Goal: Task Accomplishment & Management: Use online tool/utility

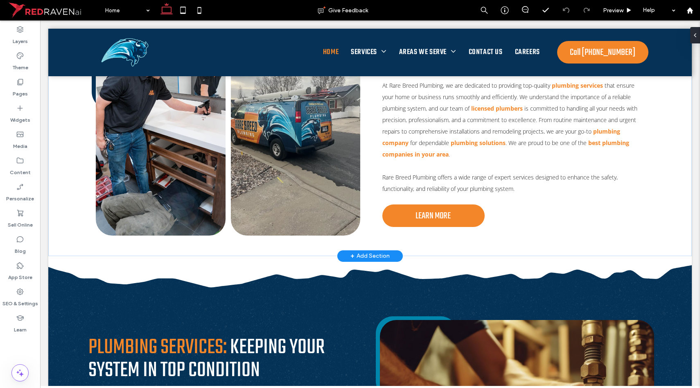
scroll to position [123, 0]
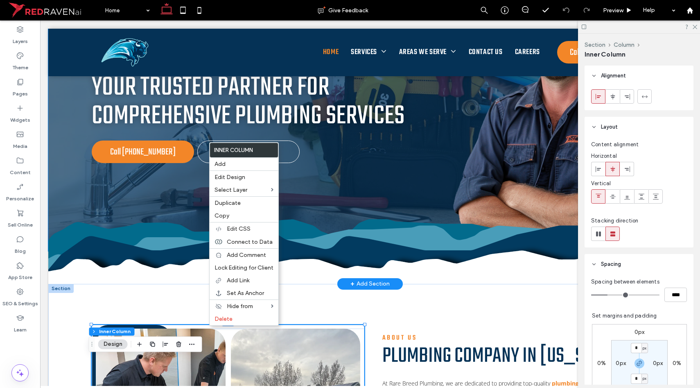
click at [481, 177] on img at bounding box center [554, 112] width 221 height 277
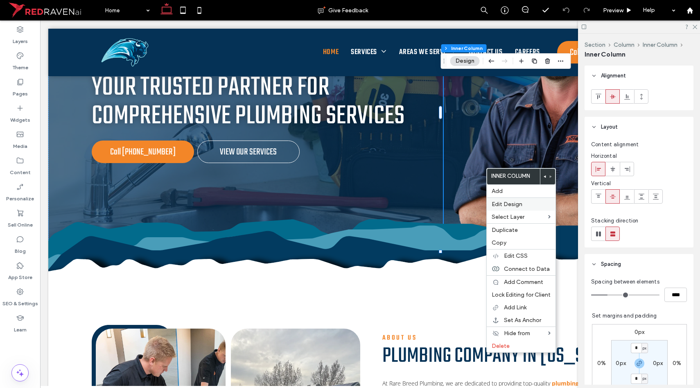
click at [509, 204] on span "Edit Design" at bounding box center [507, 204] width 31 height 7
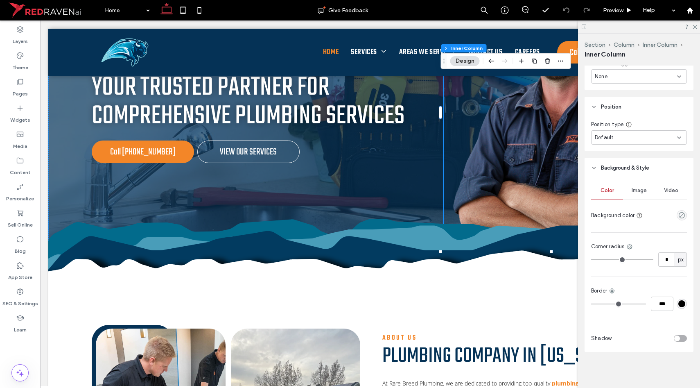
scroll to position [410, 0]
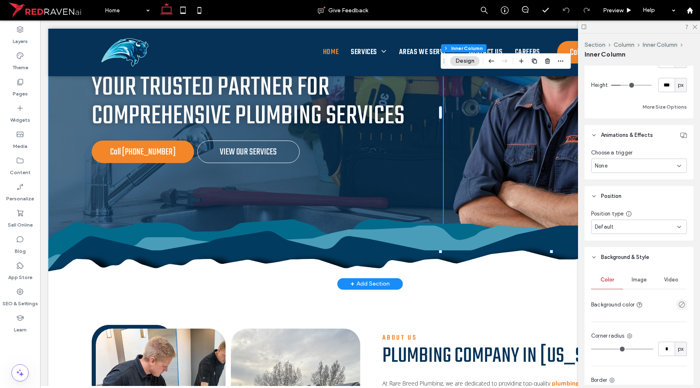
click at [528, 168] on img at bounding box center [554, 112] width 221 height 277
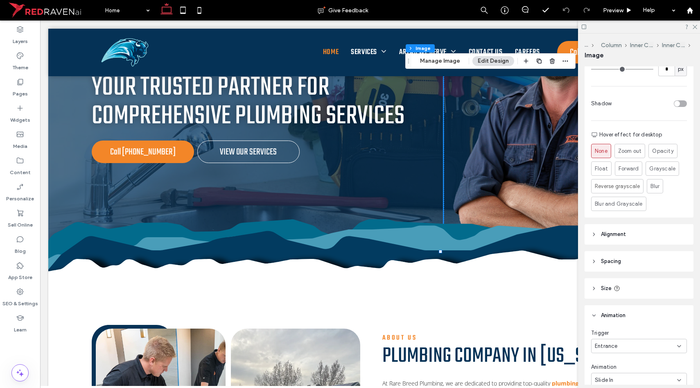
scroll to position [389, 0]
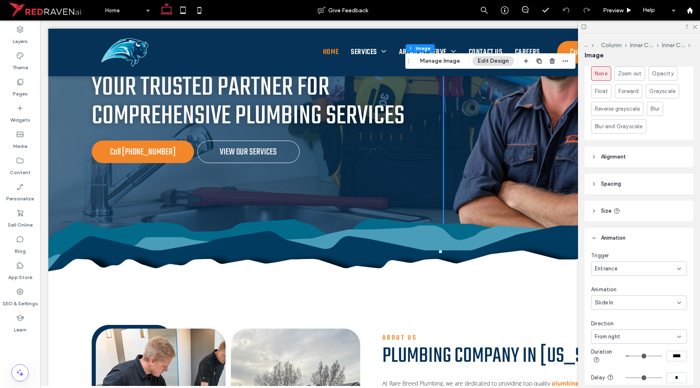
click at [621, 298] on div "Slide In" at bounding box center [636, 302] width 82 height 8
click at [612, 220] on span "Fade In" at bounding box center [604, 223] width 18 height 8
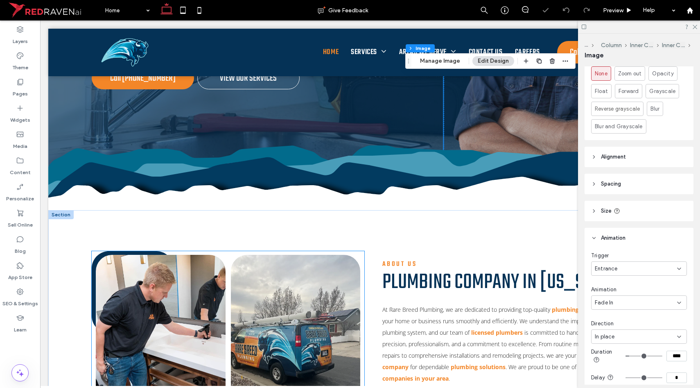
scroll to position [209, 0]
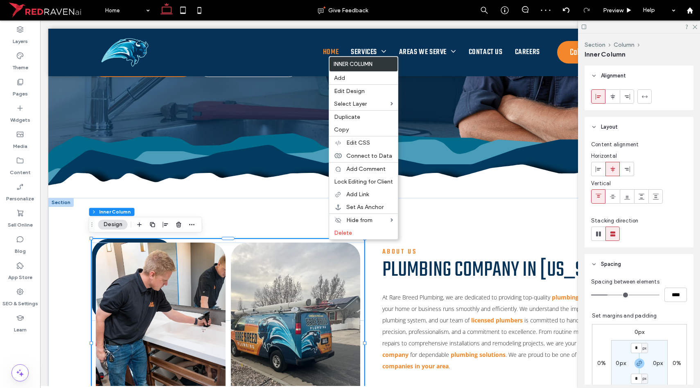
click at [645, 320] on div "0px 0% 0px 0% * px 0px * px 0px Clear all padding" at bounding box center [639, 374] width 95 height 108
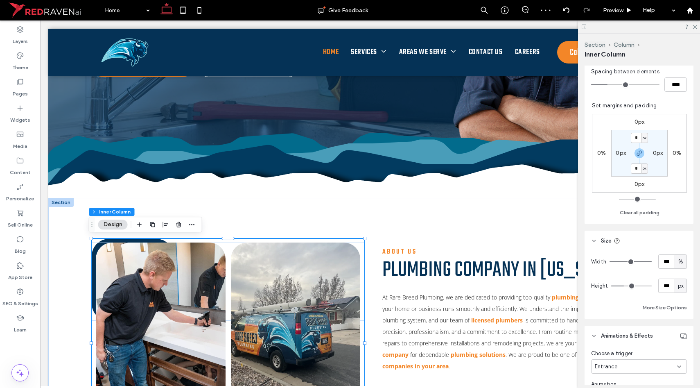
scroll to position [253, 0]
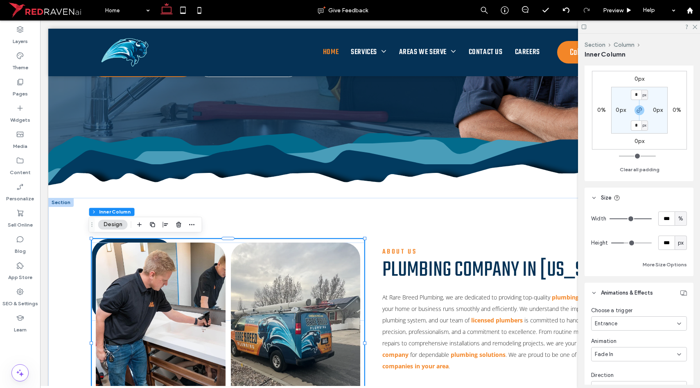
click at [622, 351] on div "Fade In" at bounding box center [636, 354] width 82 height 8
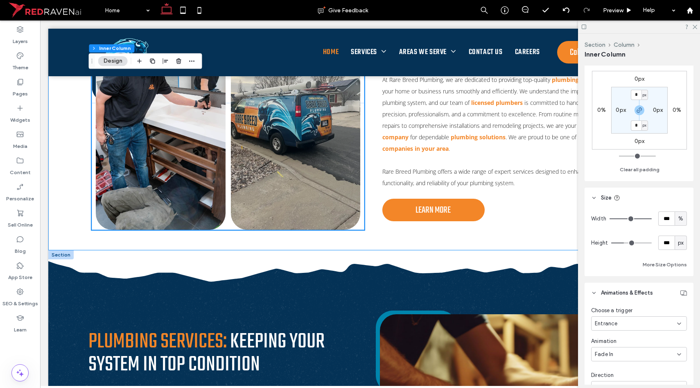
scroll to position [451, 0]
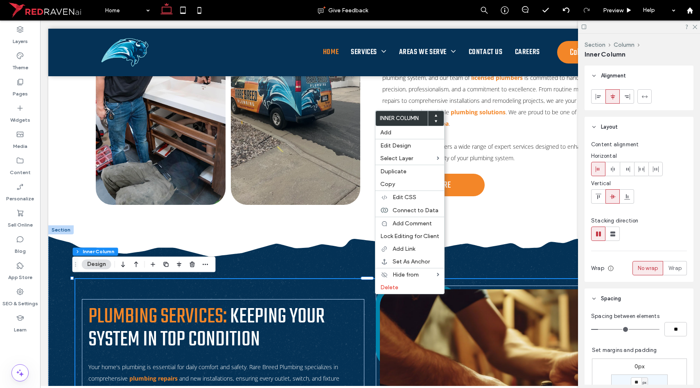
click at [376, 307] on div at bounding box center [517, 391] width 282 height 205
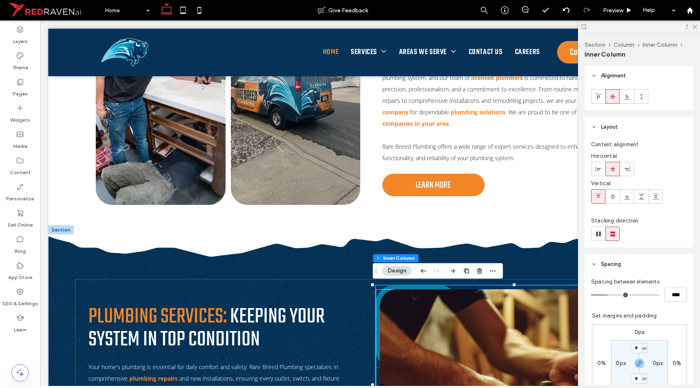
click at [378, 285] on link at bounding box center [417, 326] width 82 height 82
click at [524, 318] on img at bounding box center [517, 391] width 274 height 205
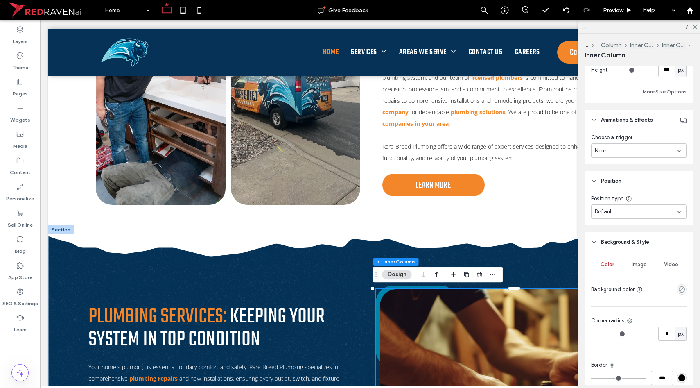
scroll to position [494, 0]
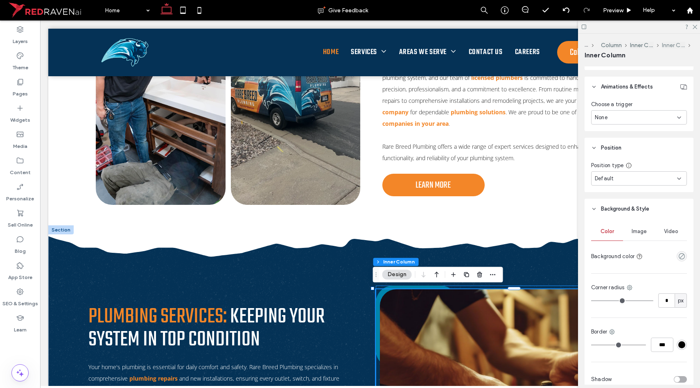
click at [665, 45] on button "Inner Column" at bounding box center [674, 45] width 24 height 7
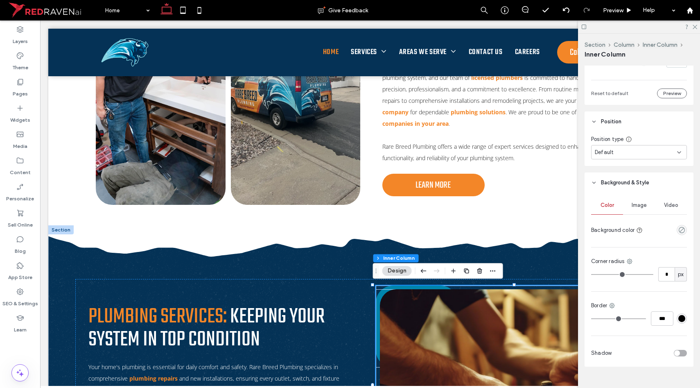
scroll to position [477, 0]
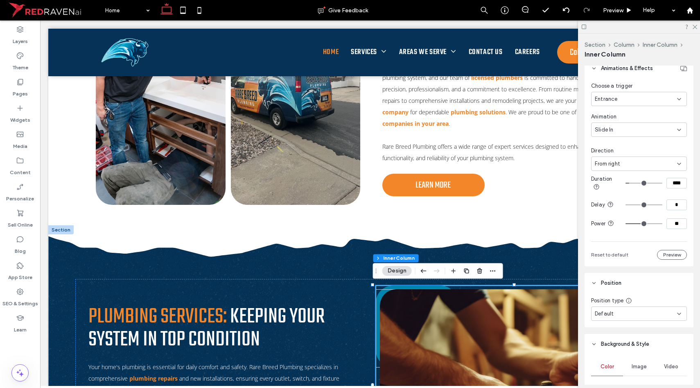
click at [611, 126] on span "Slide In" at bounding box center [604, 130] width 19 height 8
click at [612, 162] on div "Fade In" at bounding box center [636, 158] width 90 height 14
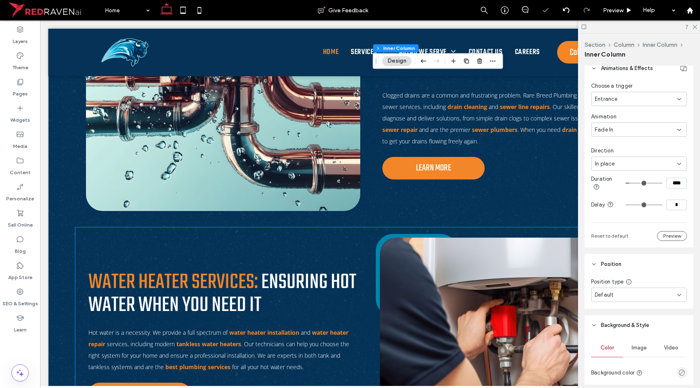
scroll to position [965, 0]
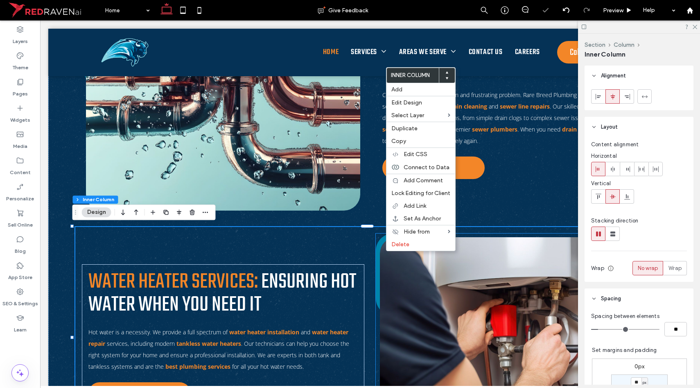
click at [380, 245] on div at bounding box center [517, 339] width 274 height 205
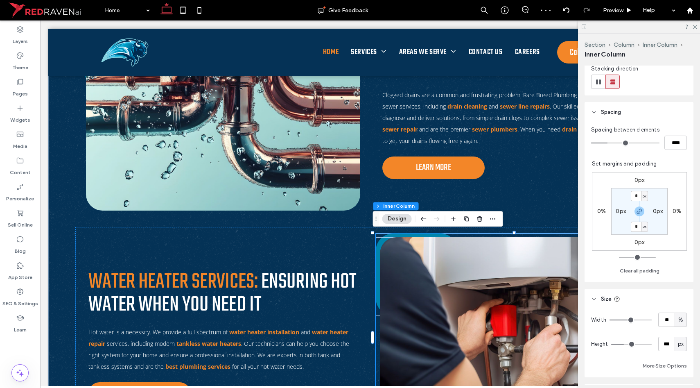
scroll to position [342, 0]
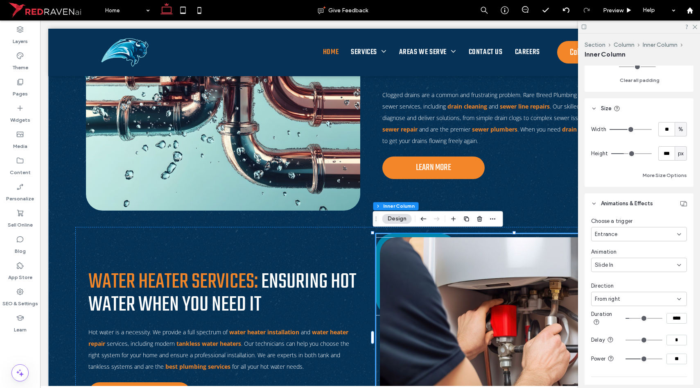
click at [616, 265] on div "Slide In" at bounding box center [636, 265] width 82 height 8
click at [611, 288] on div "Fade In" at bounding box center [636, 293] width 90 height 14
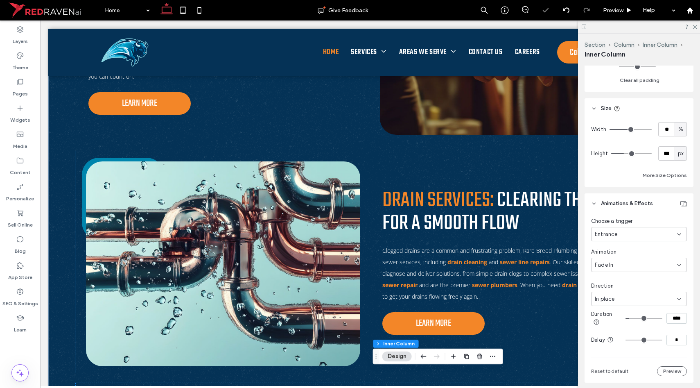
scroll to position [826, 0]
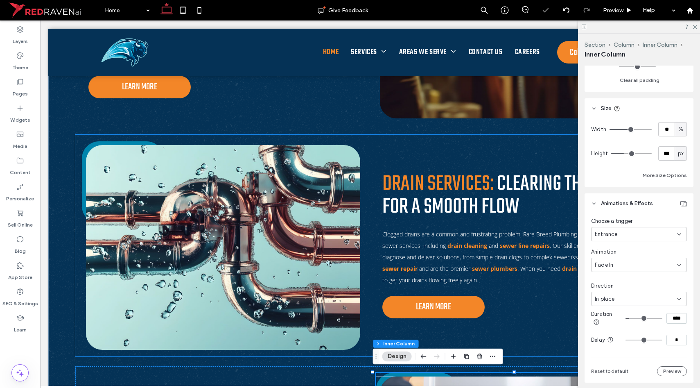
click at [338, 152] on img at bounding box center [223, 247] width 274 height 205
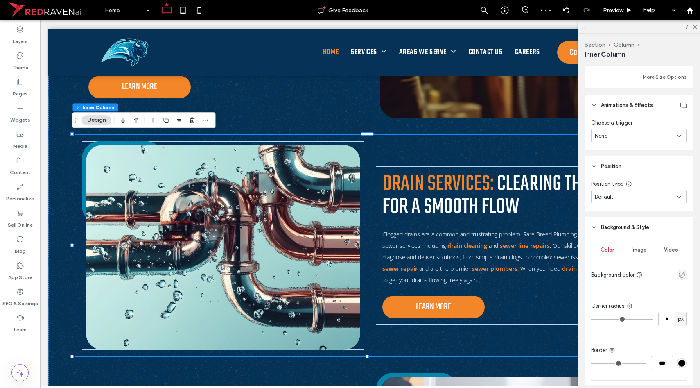
scroll to position [471, 0]
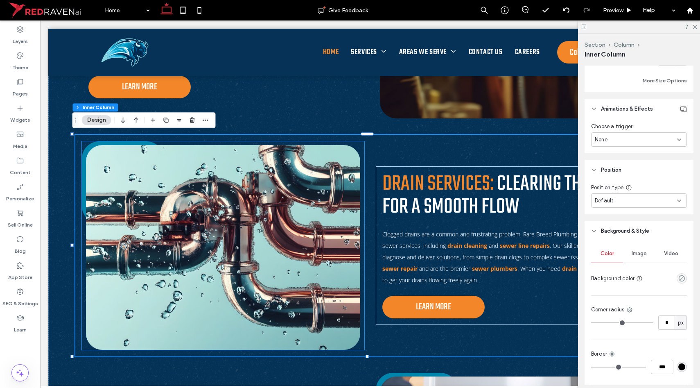
click at [313, 143] on div at bounding box center [223, 182] width 282 height 82
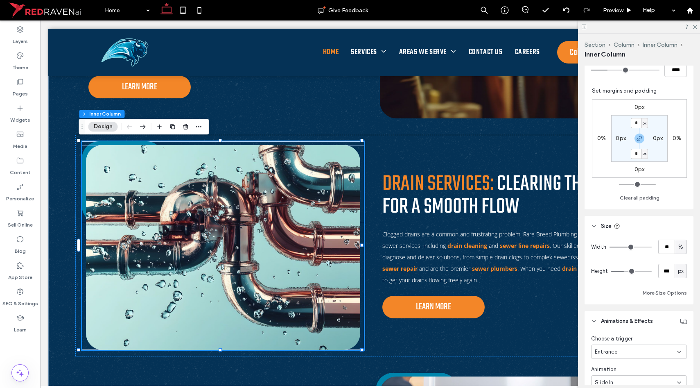
scroll to position [298, 0]
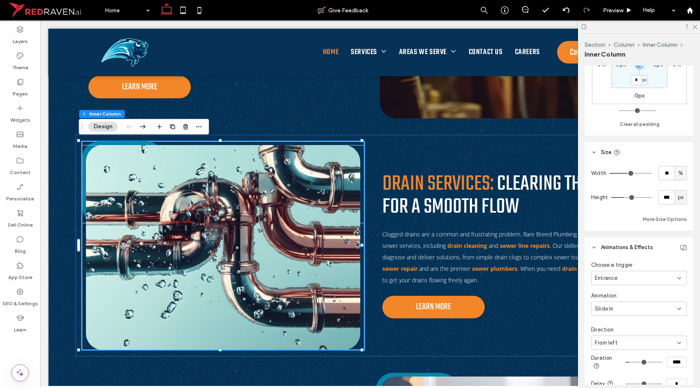
click at [626, 307] on div "Slide In" at bounding box center [636, 308] width 82 height 8
click at [606, 240] on span "Fade In" at bounding box center [604, 237] width 18 height 8
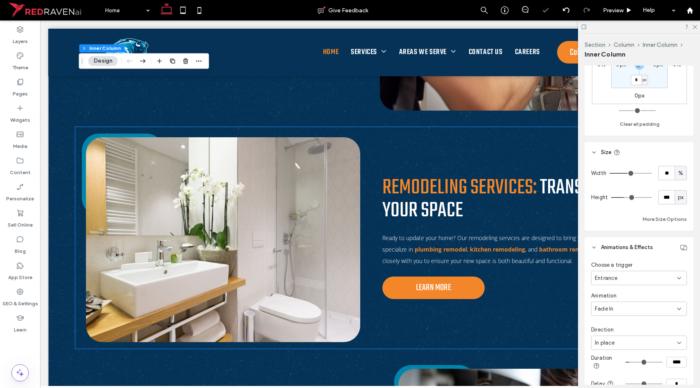
scroll to position [1255, 0]
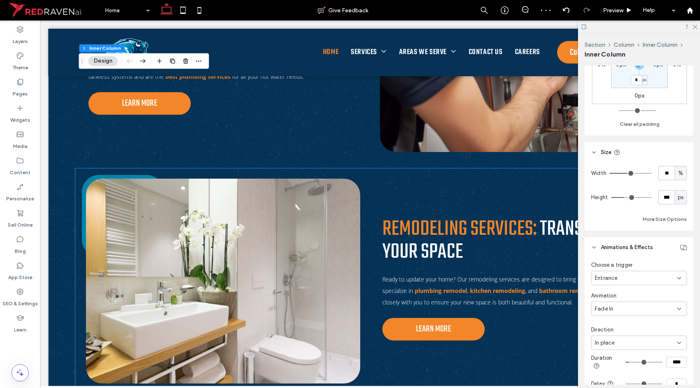
click at [303, 169] on div "Remodeling Services: Transforming Your Space Ready to update your home? Our rem…" at bounding box center [369, 278] width 589 height 221
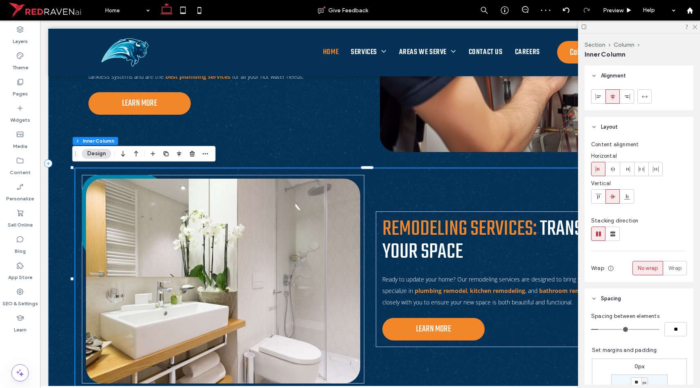
click at [300, 172] on div "Remodeling Services: Transforming Your Space Ready to update your home? Our rem…" at bounding box center [369, 278] width 589 height 221
click at [299, 175] on div at bounding box center [223, 216] width 282 height 82
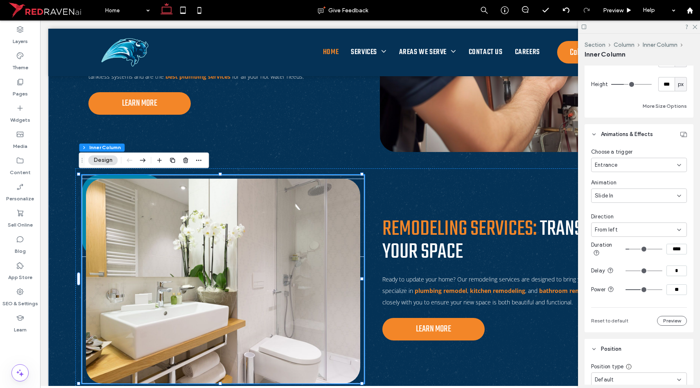
scroll to position [412, 0]
click at [614, 196] on div "Slide In" at bounding box center [636, 195] width 82 height 8
click at [615, 218] on div "Fade In" at bounding box center [636, 223] width 90 height 14
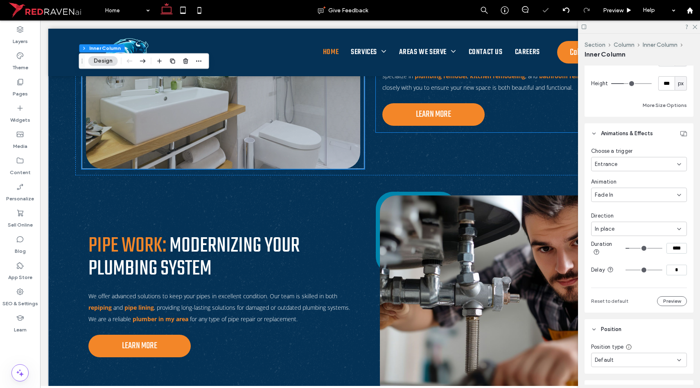
scroll to position [1462, 0]
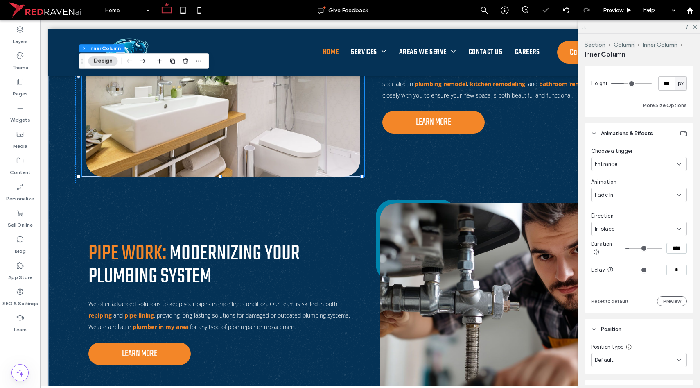
click at [408, 199] on link at bounding box center [417, 240] width 82 height 82
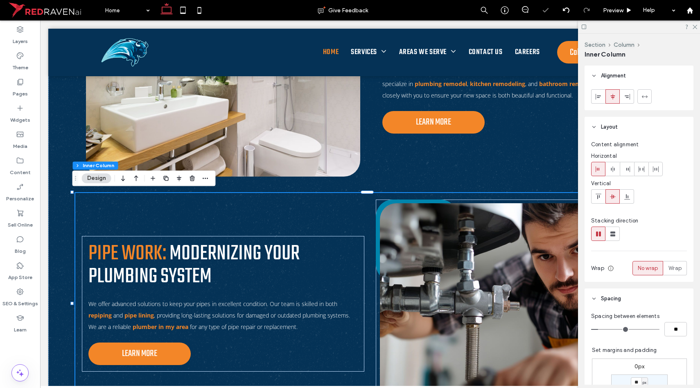
click at [408, 199] on link at bounding box center [417, 240] width 82 height 82
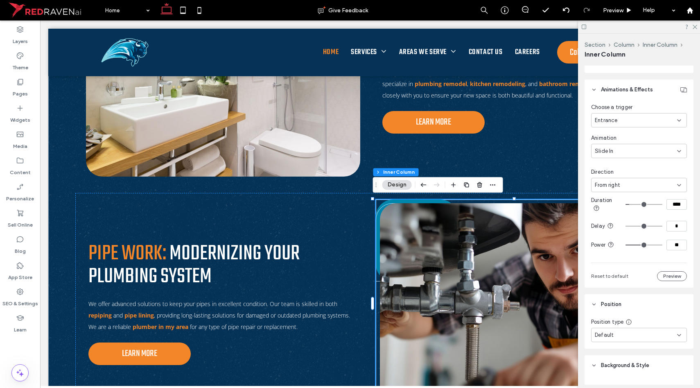
scroll to position [467, 0]
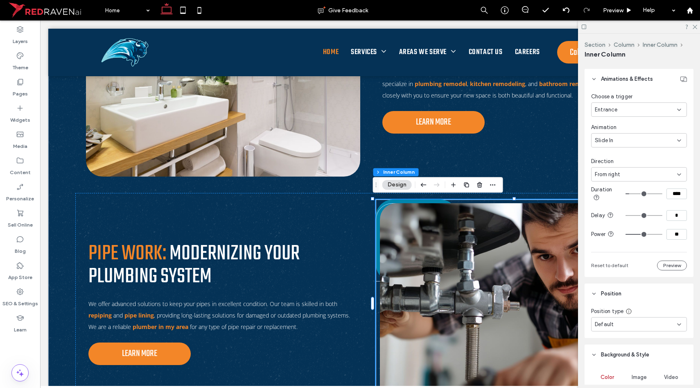
click at [615, 172] on span "From right" at bounding box center [607, 174] width 25 height 8
click at [614, 141] on div "Slide In" at bounding box center [636, 140] width 82 height 8
click at [613, 168] on div "Fade In" at bounding box center [636, 169] width 90 height 14
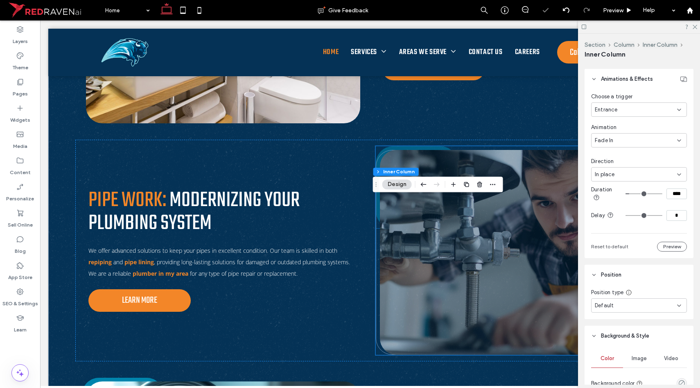
scroll to position [1705, 0]
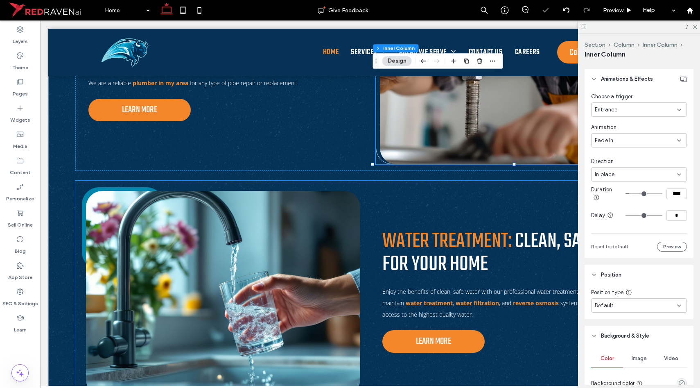
click at [327, 191] on img at bounding box center [223, 293] width 274 height 205
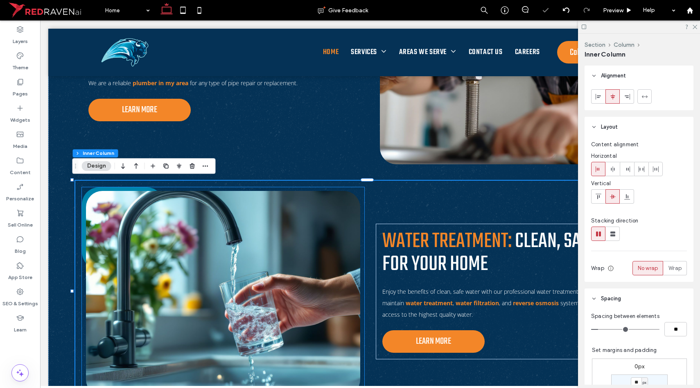
click at [311, 187] on div at bounding box center [223, 228] width 282 height 82
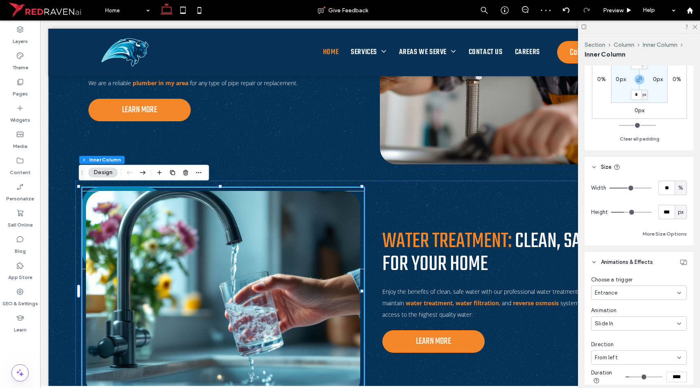
scroll to position [284, 0]
click at [622, 321] on div "Slide In" at bounding box center [636, 323] width 82 height 8
click at [607, 255] on span "Fade In" at bounding box center [604, 251] width 18 height 8
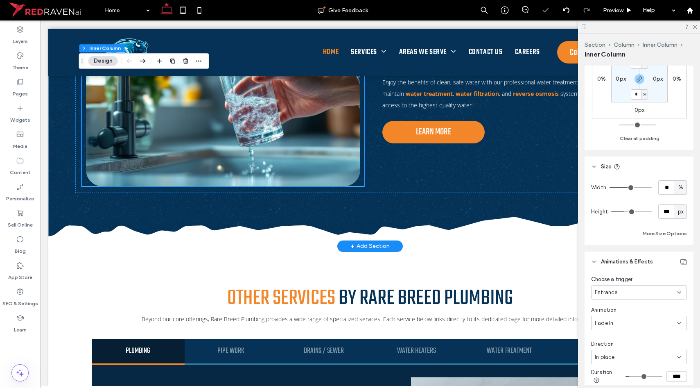
scroll to position [1937, 0]
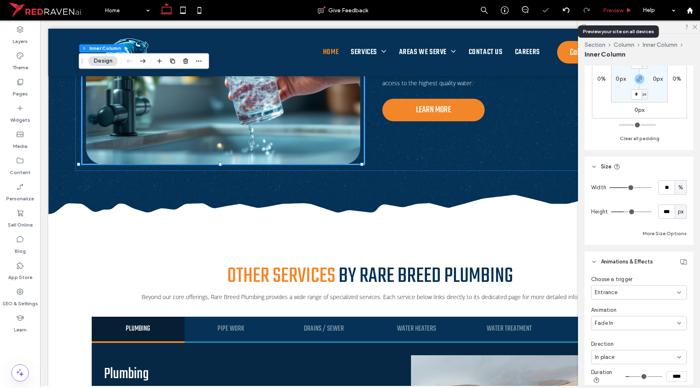
click at [605, 7] on span "Preview" at bounding box center [613, 10] width 20 height 7
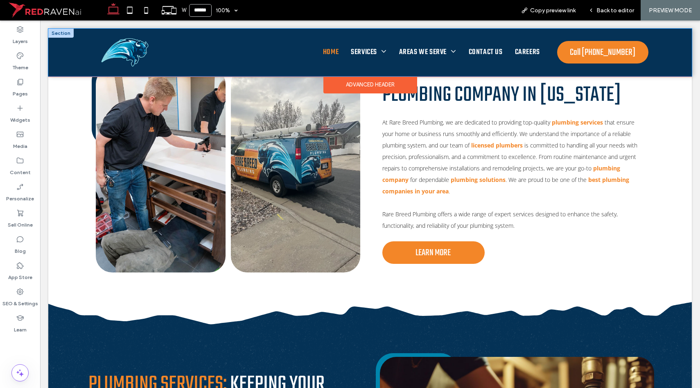
scroll to position [371, 0]
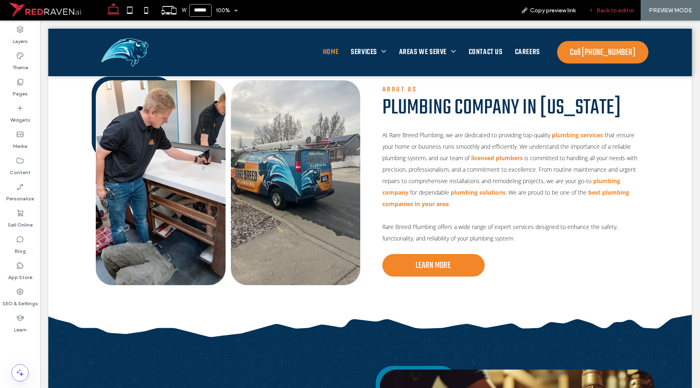
click at [599, 13] on span "Back to editor" at bounding box center [615, 10] width 38 height 7
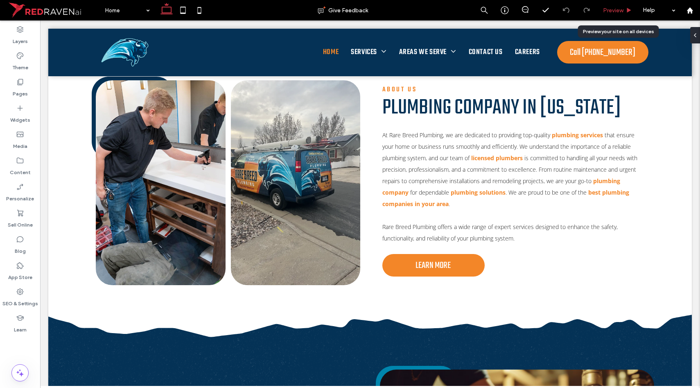
click at [603, 11] on span "Preview" at bounding box center [613, 10] width 20 height 7
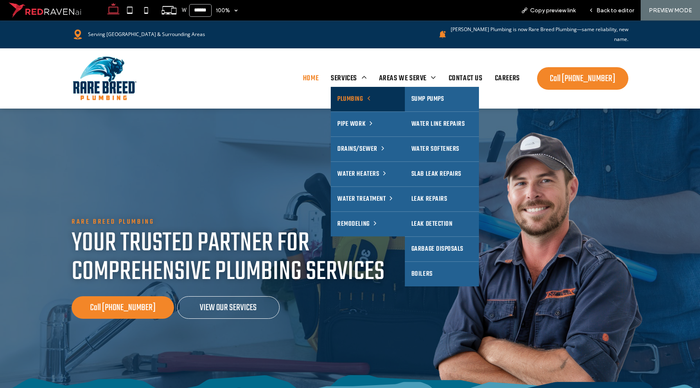
click at [347, 92] on span "Plumbing" at bounding box center [353, 99] width 32 height 15
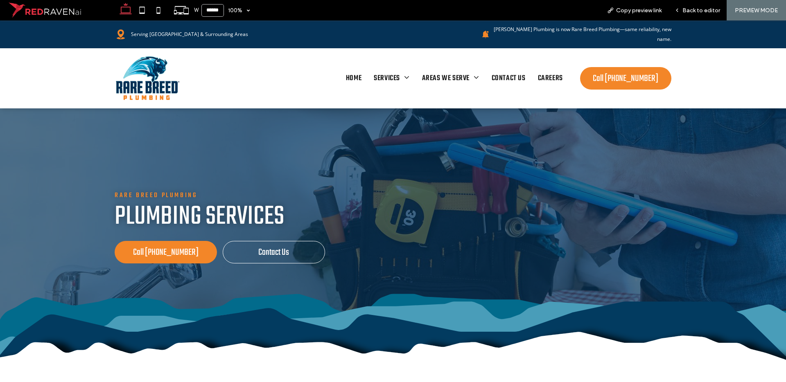
click at [160, 71] on img at bounding box center [148, 78] width 66 height 47
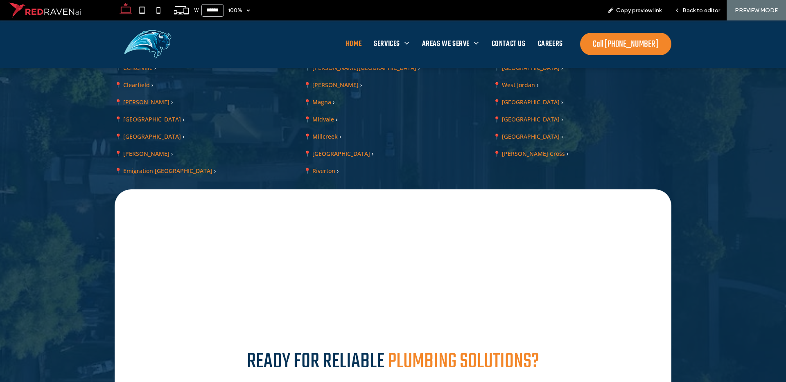
scroll to position [3513, 0]
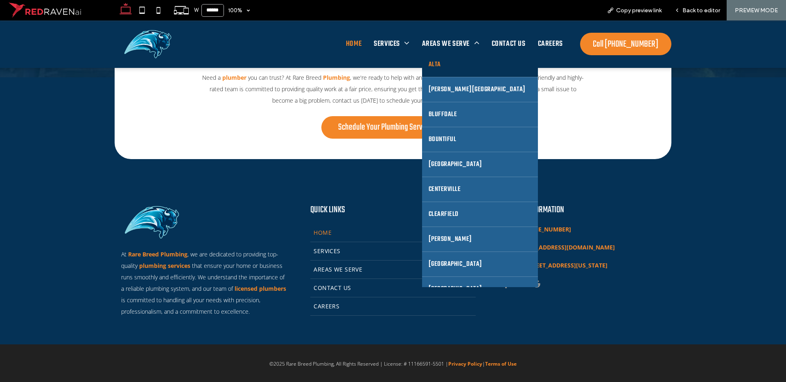
click at [460, 62] on link "Alta" at bounding box center [480, 64] width 116 height 25
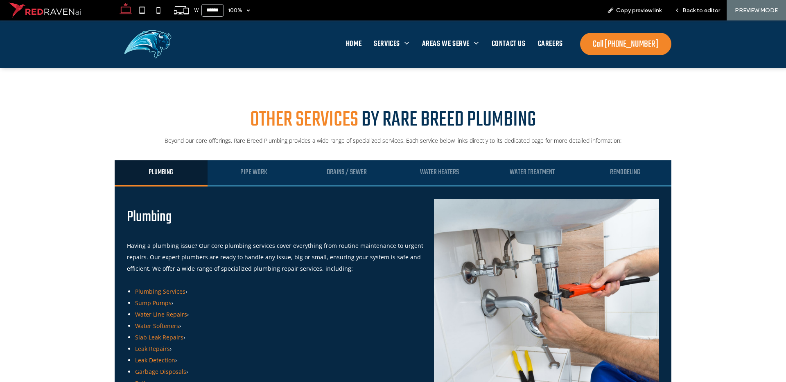
scroll to position [1510, 0]
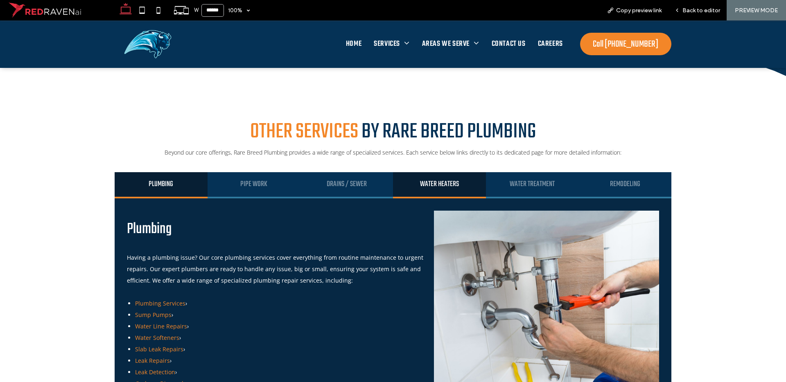
click at [425, 180] on h4 "Water Heaters" at bounding box center [439, 185] width 78 height 10
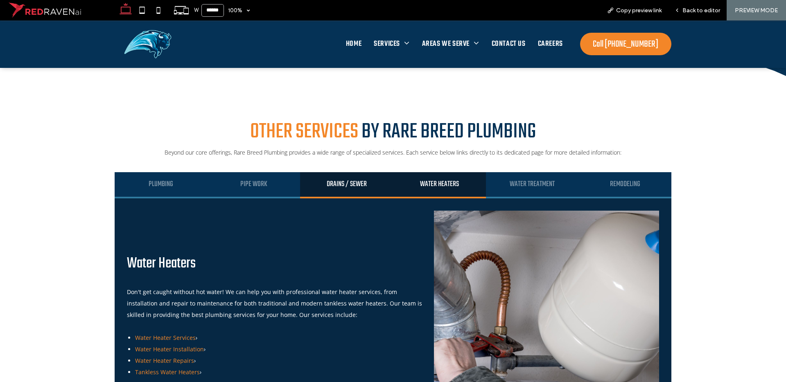
click at [379, 180] on h4 "Drains / Sewer" at bounding box center [346, 185] width 78 height 10
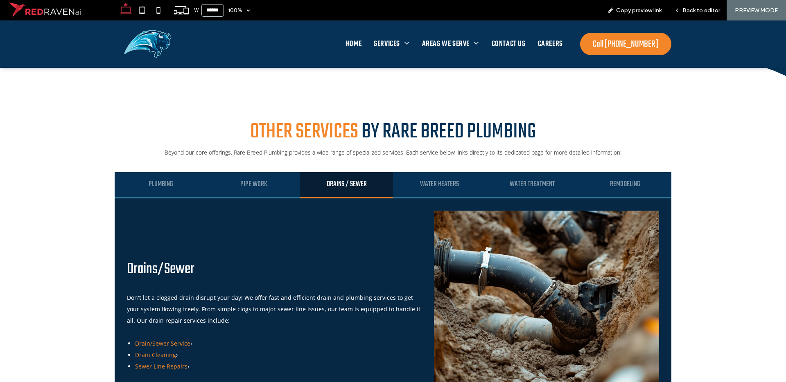
click at [321, 180] on h4 "Drains / Sewer" at bounding box center [346, 185] width 78 height 10
click at [252, 180] on h4 "Pipe Work" at bounding box center [254, 185] width 78 height 10
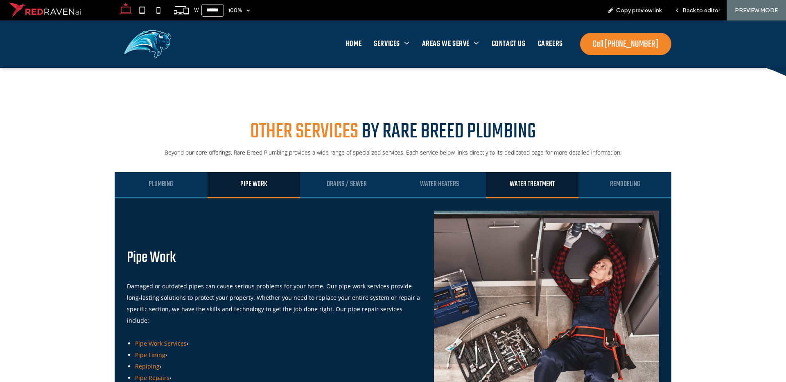
click at [521, 180] on h4 "Water Treatment" at bounding box center [532, 185] width 78 height 10
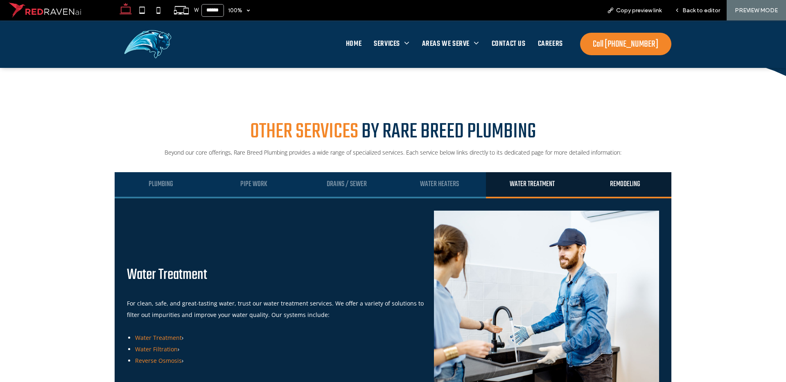
click at [622, 172] on div "Remodeling" at bounding box center [624, 185] width 93 height 26
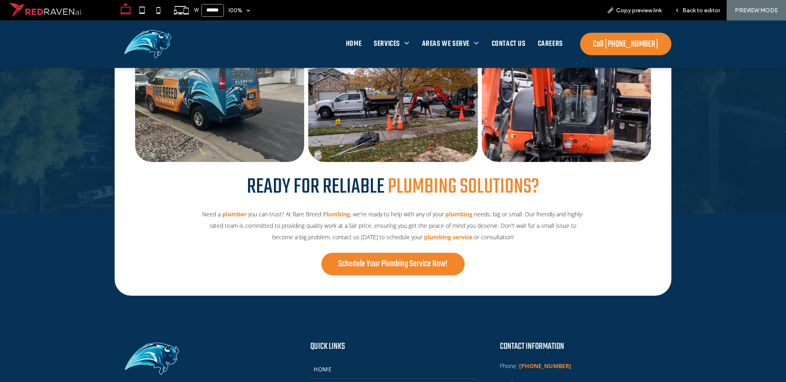
scroll to position [2772, 0]
